Goal: Transaction & Acquisition: Purchase product/service

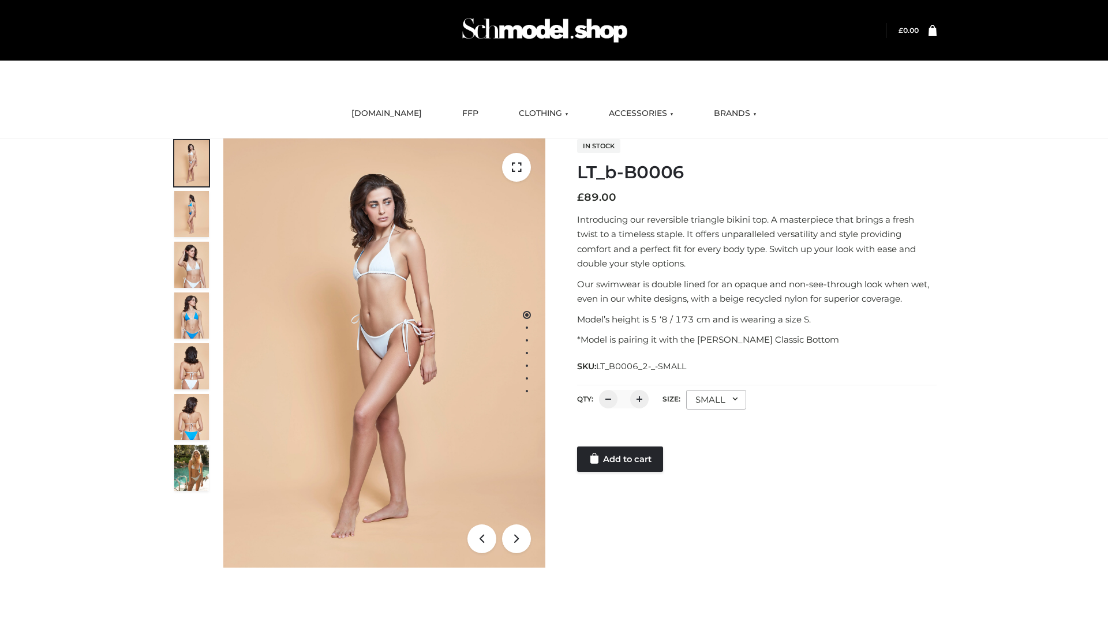
click at [621, 459] on link "Add to cart" at bounding box center [620, 459] width 86 height 25
